Goal: Navigation & Orientation: Find specific page/section

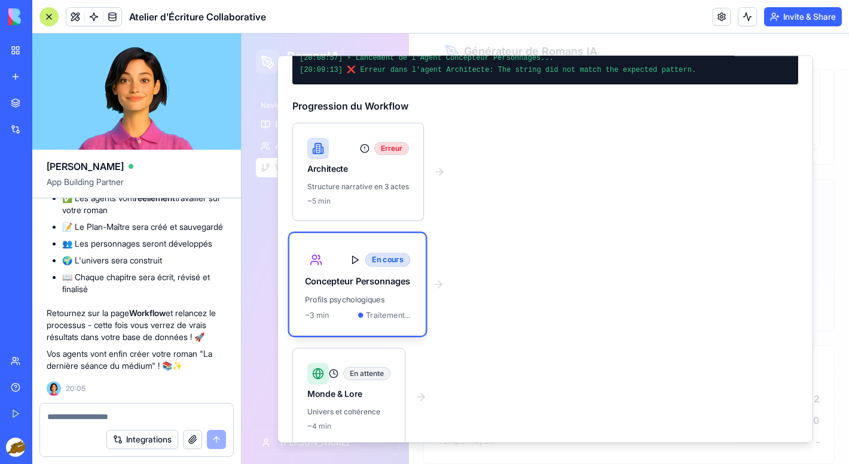
scroll to position [187, 0]
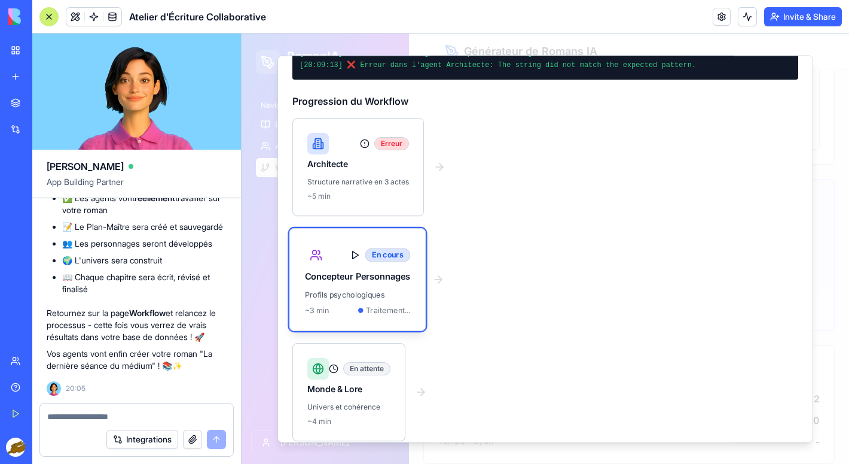
click at [749, 22] on button at bounding box center [747, 16] width 19 height 19
click at [749, 19] on button at bounding box center [747, 16] width 19 height 19
click at [723, 17] on link at bounding box center [722, 17] width 18 height 18
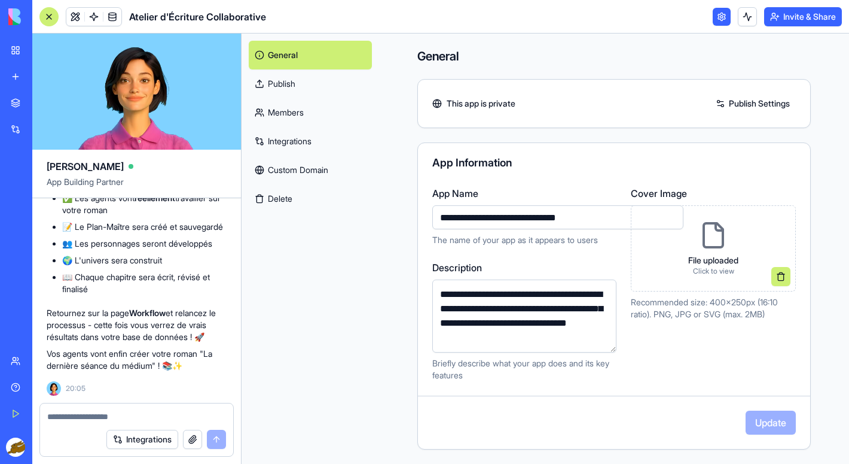
click at [724, 17] on link at bounding box center [722, 17] width 18 height 18
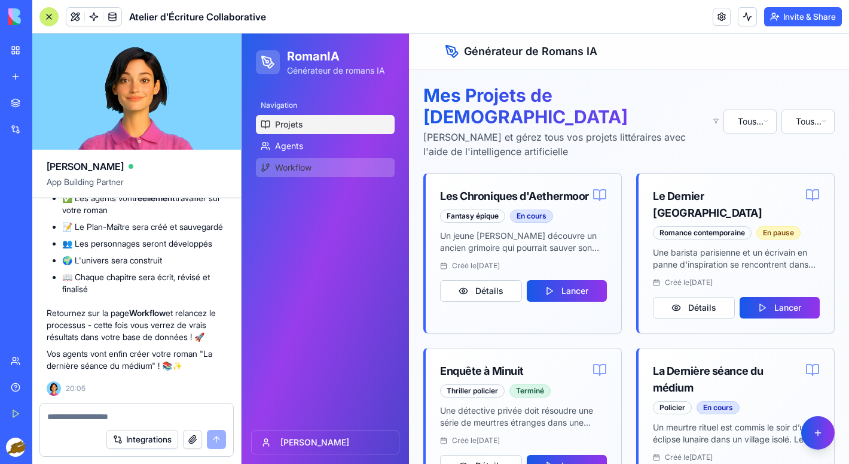
click at [304, 171] on span "Workflow" at bounding box center [293, 167] width 36 height 12
